Goal: Task Accomplishment & Management: Use online tool/utility

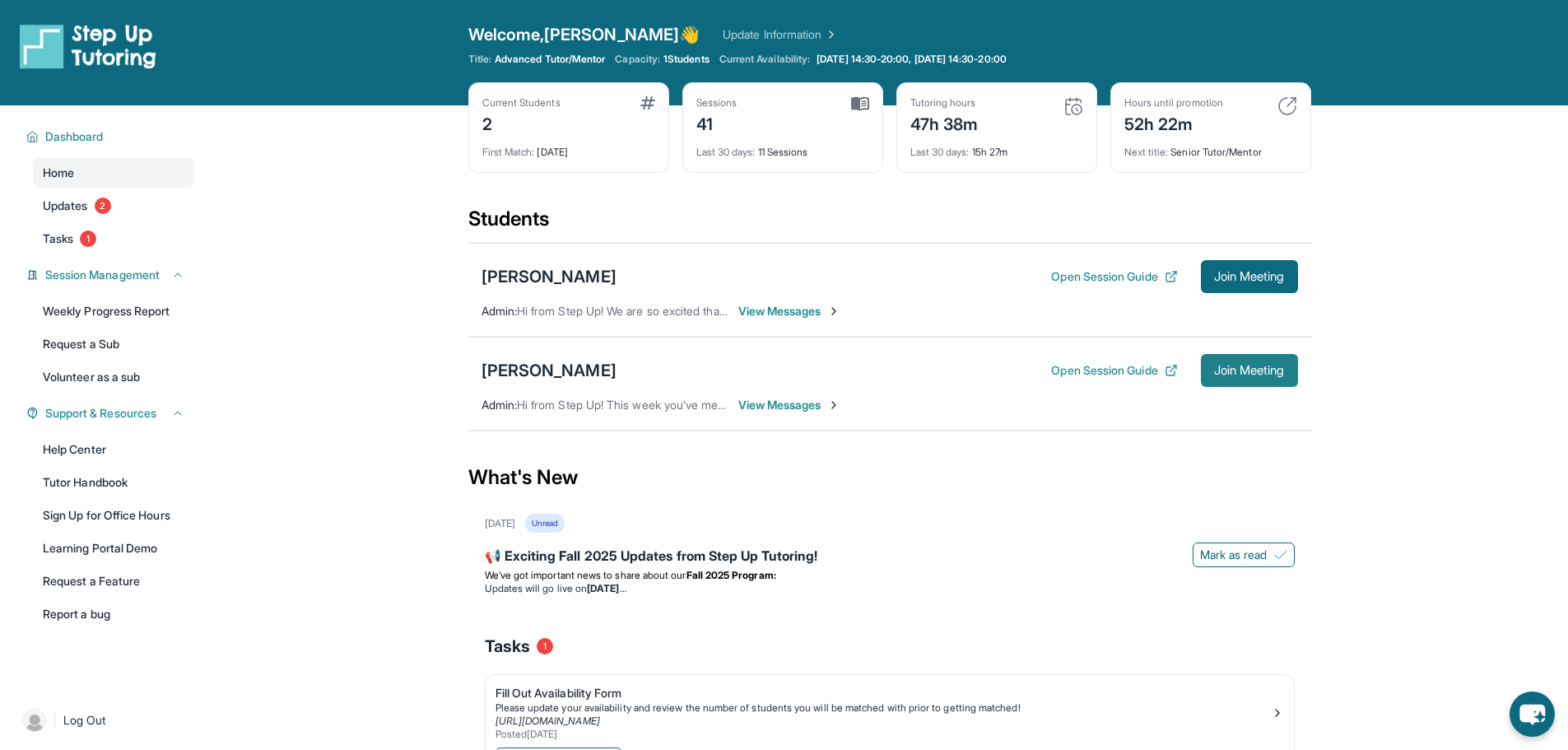
click at [1235, 370] on span "Join Meeting" at bounding box center [1249, 371] width 71 height 10
